Goal: Task Accomplishment & Management: Manage account settings

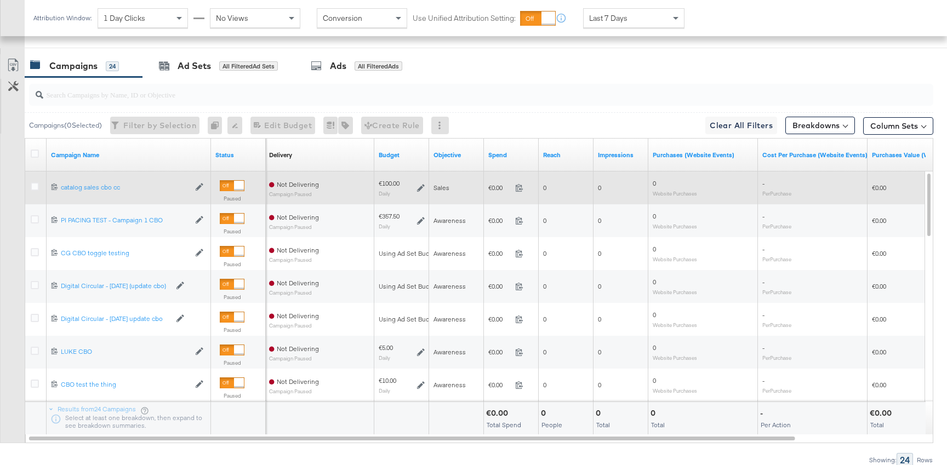
click at [420, 186] on icon at bounding box center [421, 188] width 8 height 8
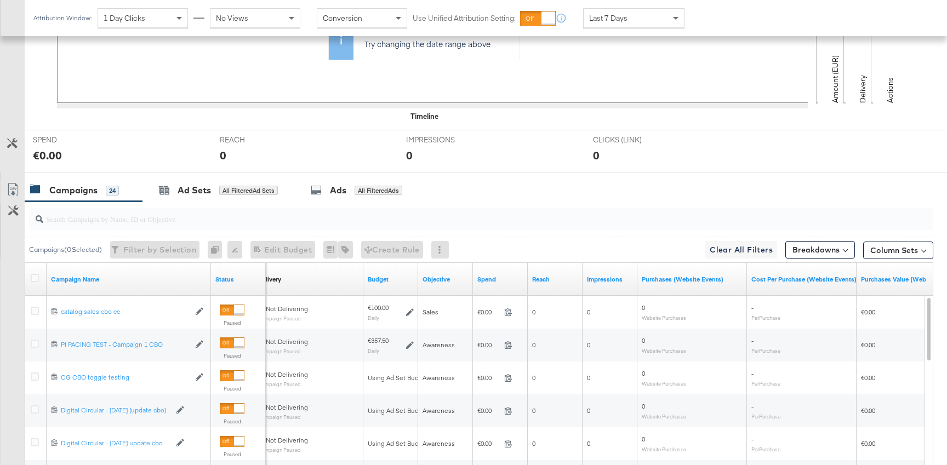
scroll to position [523, 0]
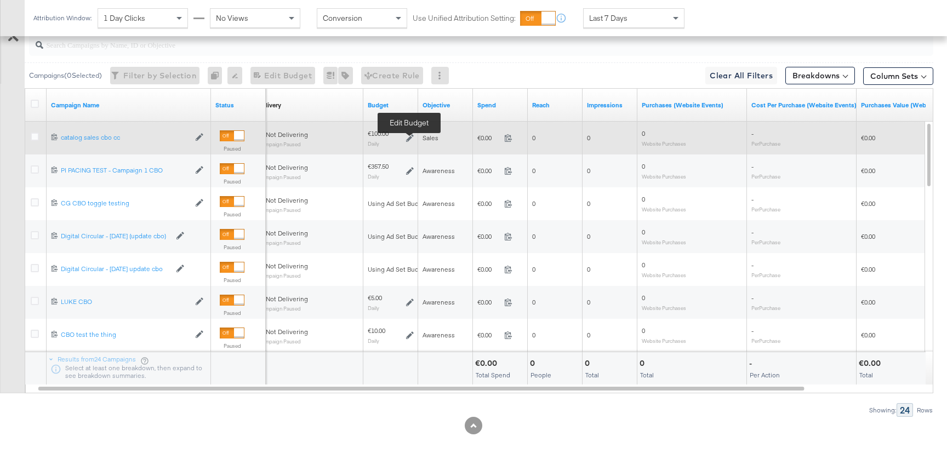
click at [412, 138] on icon at bounding box center [410, 138] width 8 height 8
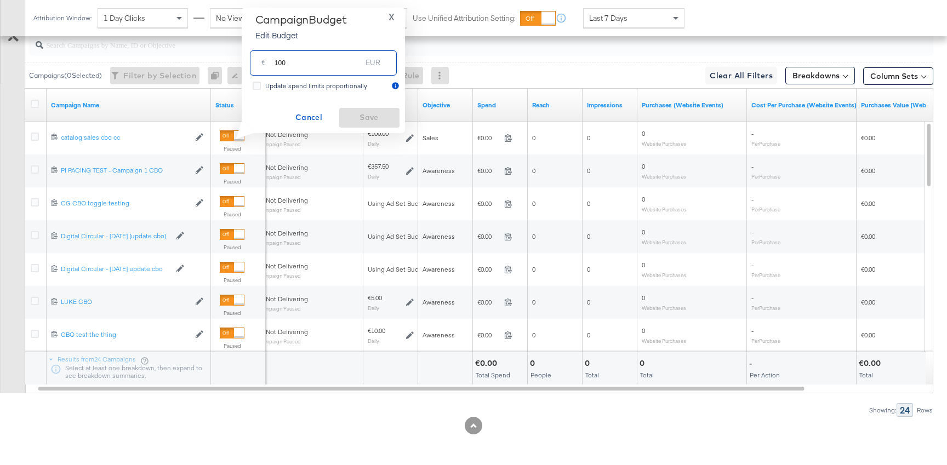
click at [305, 62] on input "100" at bounding box center [317, 59] width 87 height 24
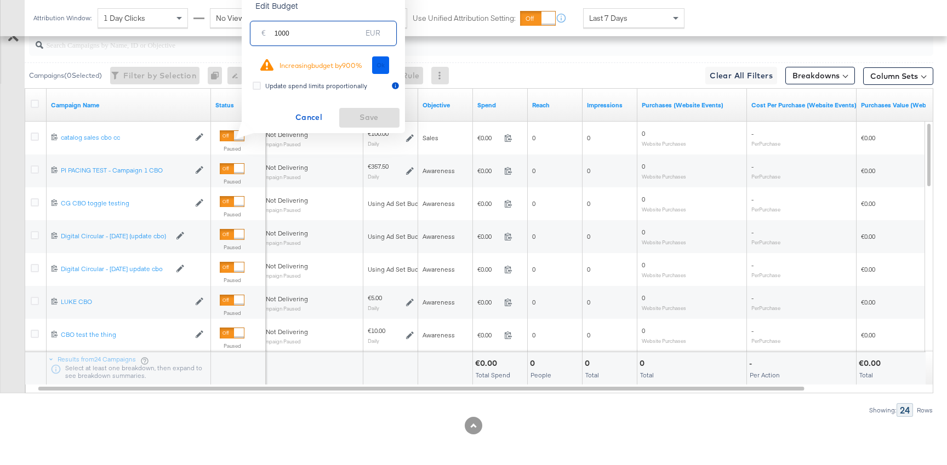
type input "1000"
click at [387, 67] on button "Ok" at bounding box center [381, 65] width 18 height 18
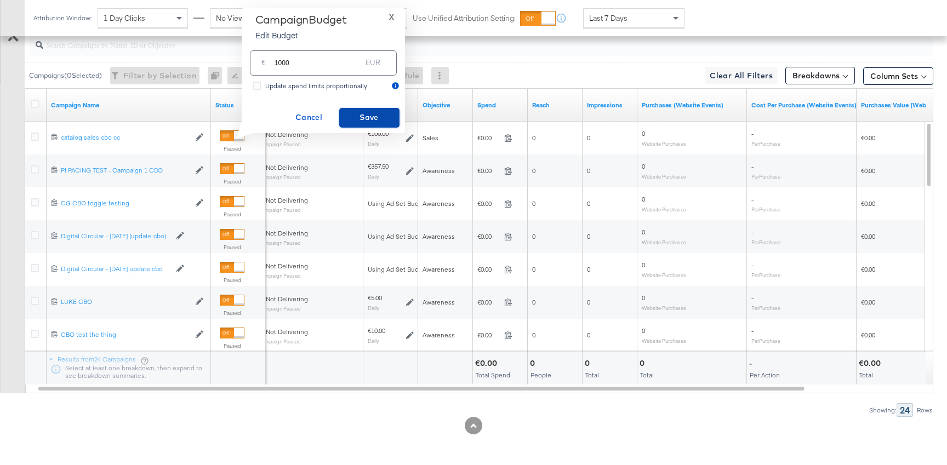
click at [353, 119] on span "Save" at bounding box center [368, 118] width 51 height 14
